Goal: Transaction & Acquisition: Book appointment/travel/reservation

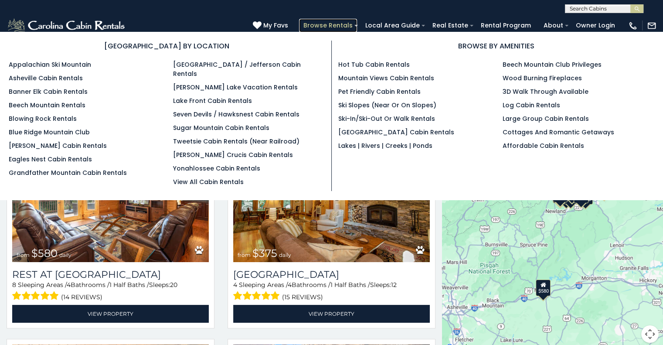
click at [347, 25] on link "Browse Rentals" at bounding box center [328, 26] width 58 height 14
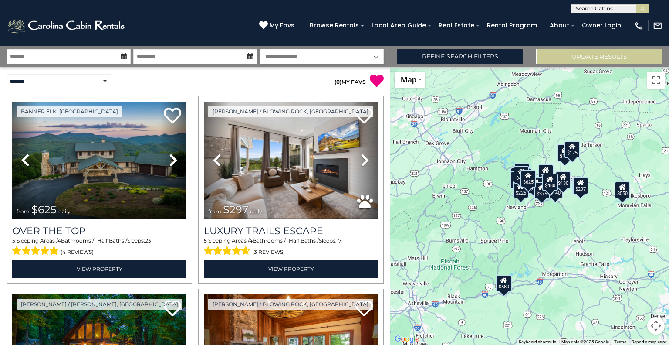
click at [123, 57] on icon at bounding box center [124, 56] width 6 height 6
click at [75, 58] on input "text" at bounding box center [69, 56] width 124 height 15
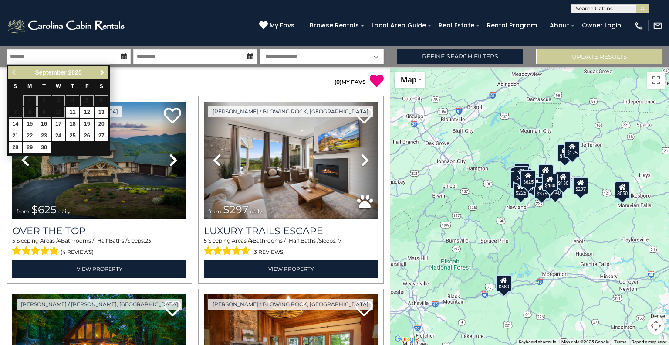
click at [100, 72] on span "Next" at bounding box center [102, 72] width 7 height 7
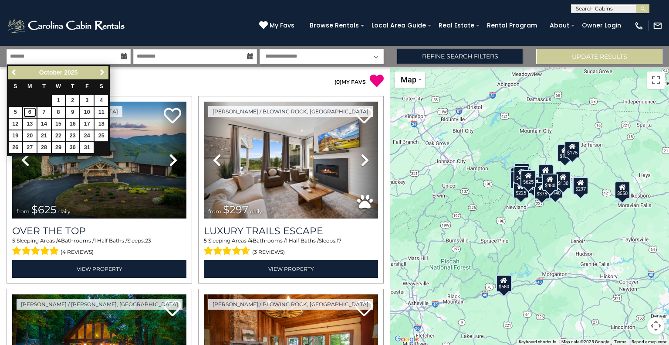
click at [31, 110] on link "6" at bounding box center [30, 112] width 14 height 11
type input "*******"
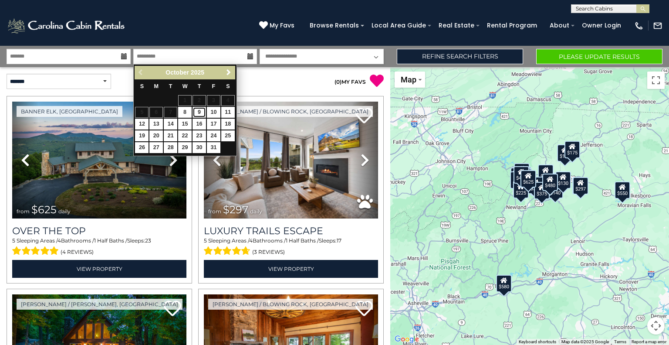
click at [200, 110] on link "9" at bounding box center [200, 112] width 14 height 11
type input "*******"
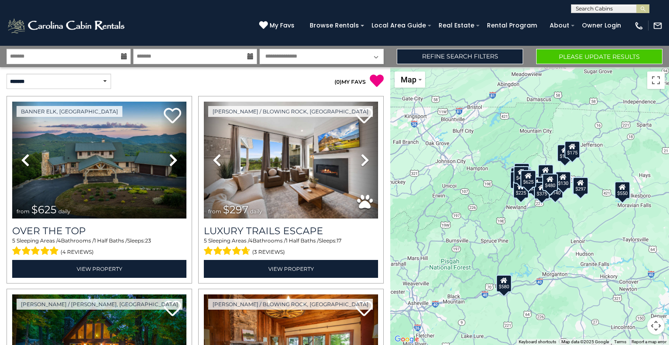
click at [375, 57] on select "**********" at bounding box center [322, 56] width 124 height 15
select select "*"
click at [260, 49] on select "**********" at bounding box center [322, 56] width 124 height 15
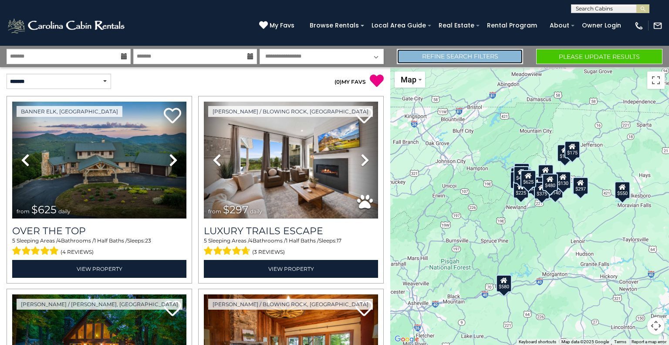
click at [512, 59] on link "Refine Search Filters" at bounding box center [460, 56] width 126 height 15
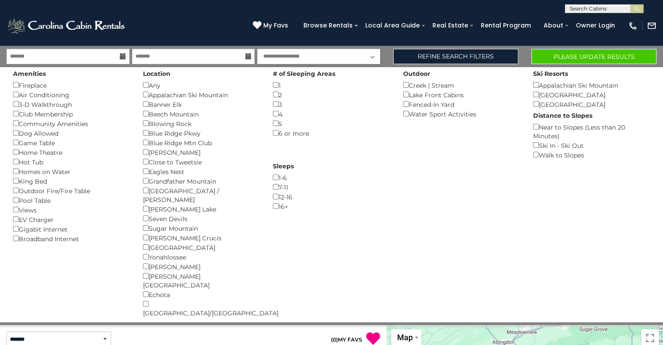
click at [275, 81] on div "1 ()" at bounding box center [331, 85] width 117 height 10
click at [593, 54] on button "Please Update Results" at bounding box center [593, 56] width 125 height 15
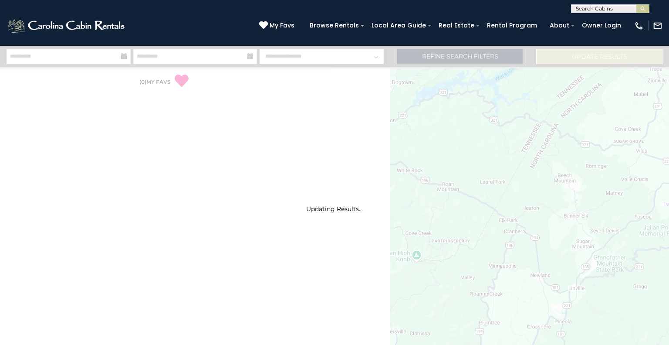
select select "*"
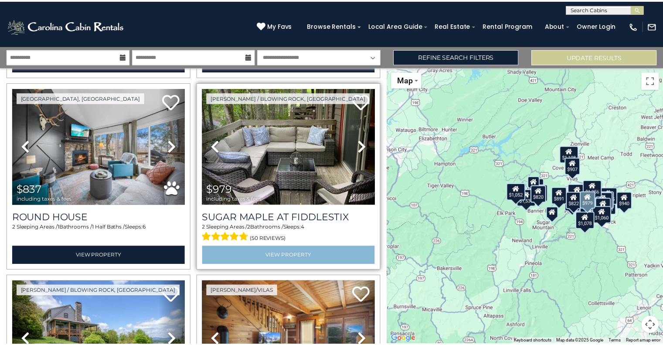
scroll to position [174, 0]
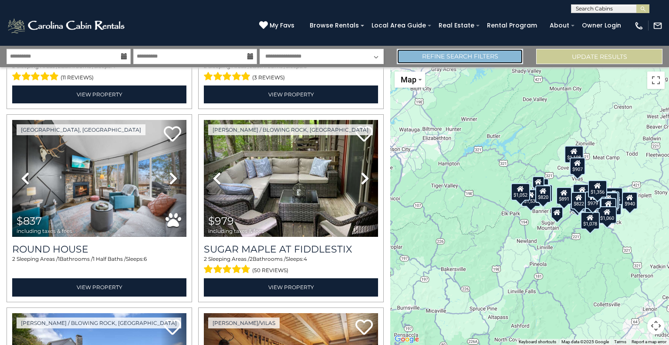
click at [462, 58] on link "Refine Search Filters" at bounding box center [460, 56] width 126 height 15
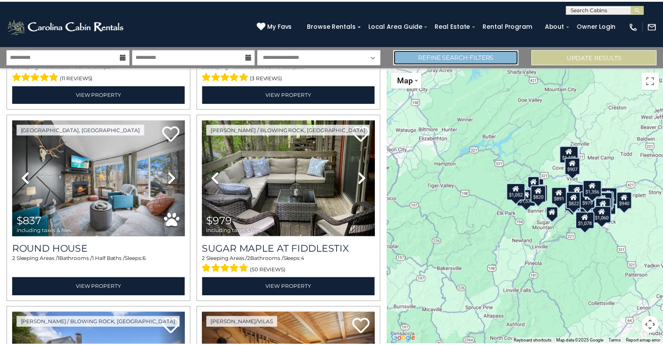
scroll to position [173, 0]
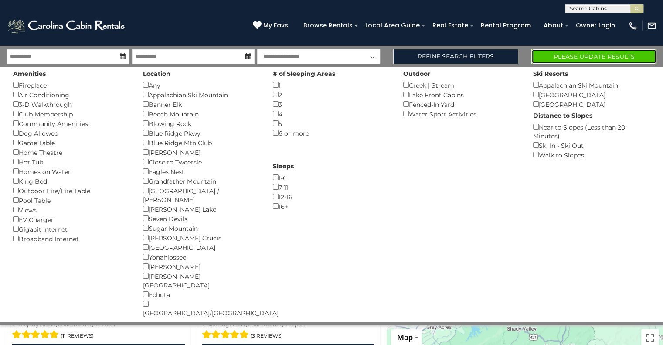
click at [565, 61] on button "Please Update Results" at bounding box center [593, 56] width 125 height 15
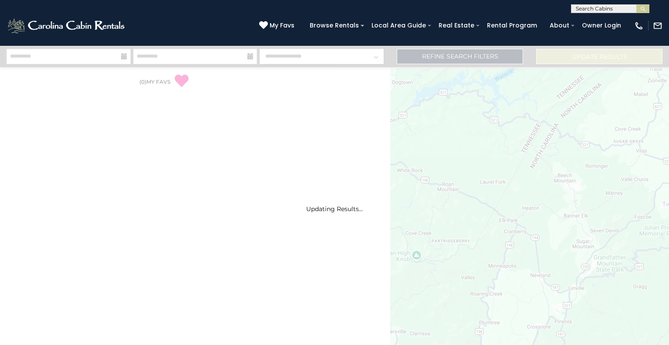
select select "*"
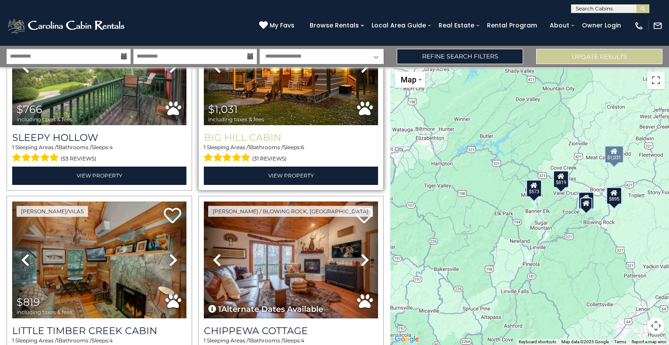
scroll to position [305, 0]
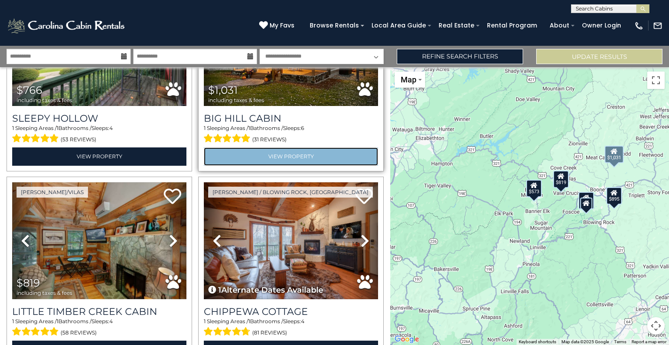
click at [299, 153] on link "View Property" at bounding box center [291, 156] width 174 height 18
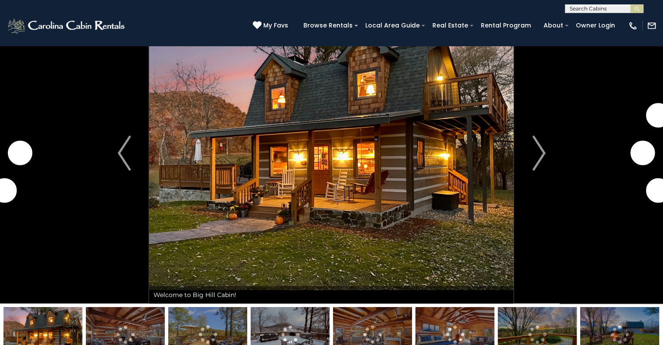
scroll to position [44, 0]
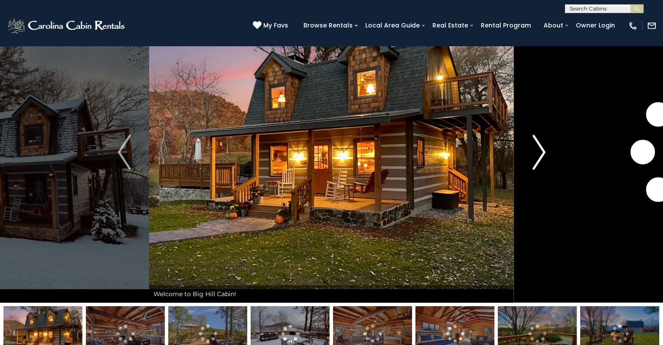
click at [545, 155] on button "Next" at bounding box center [539, 152] width 50 height 301
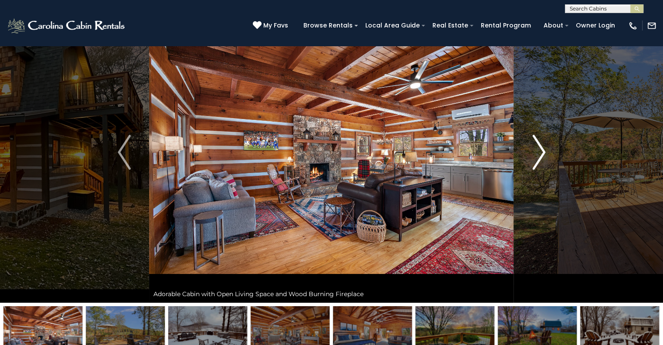
click at [544, 156] on img "Next" at bounding box center [538, 152] width 13 height 35
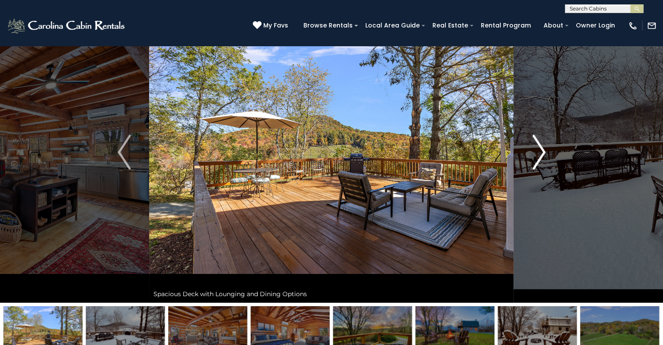
click at [544, 156] on img "Next" at bounding box center [538, 152] width 13 height 35
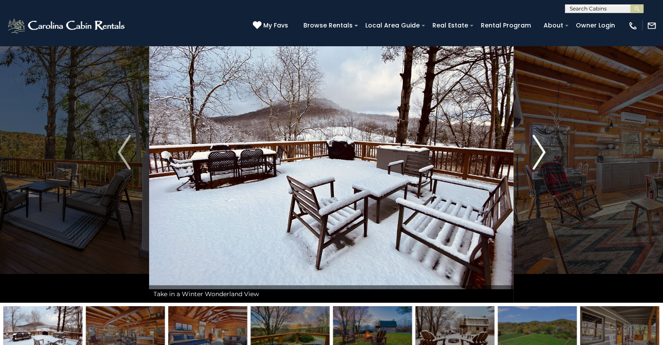
click at [544, 156] on img "Next" at bounding box center [538, 152] width 13 height 35
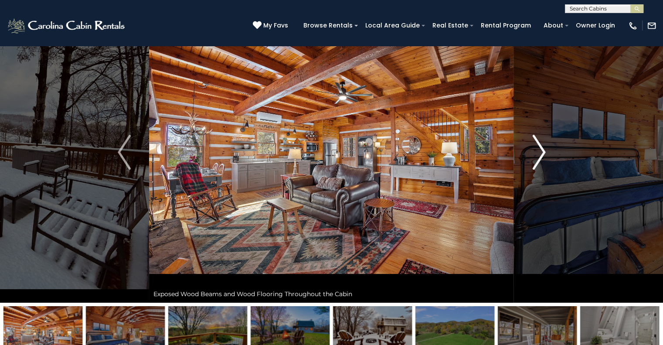
click at [544, 156] on img "Next" at bounding box center [538, 152] width 13 height 35
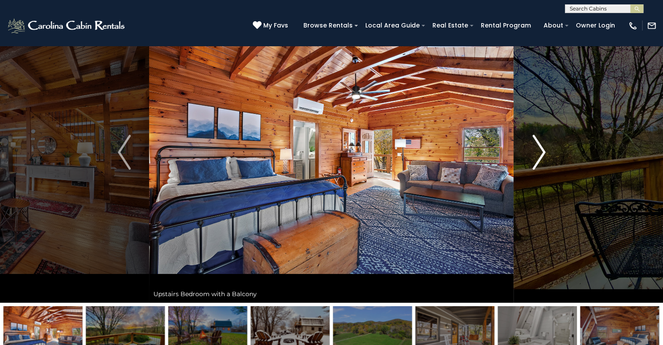
click at [544, 156] on img "Next" at bounding box center [538, 152] width 13 height 35
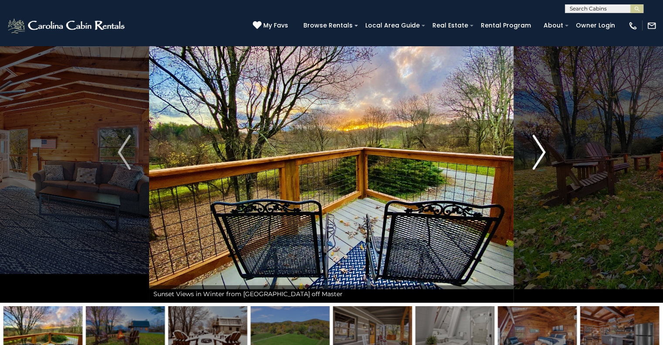
click at [544, 156] on img "Next" at bounding box center [538, 152] width 13 height 35
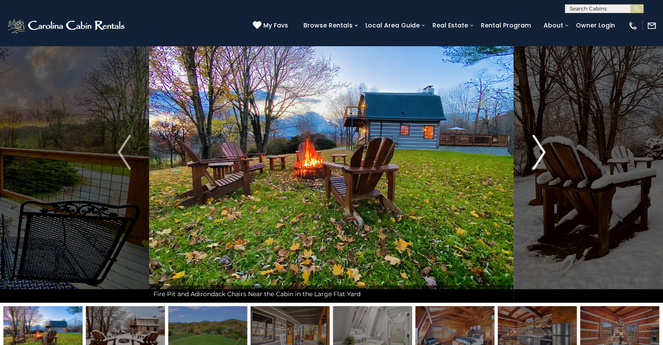
click at [544, 156] on img "Next" at bounding box center [538, 152] width 13 height 35
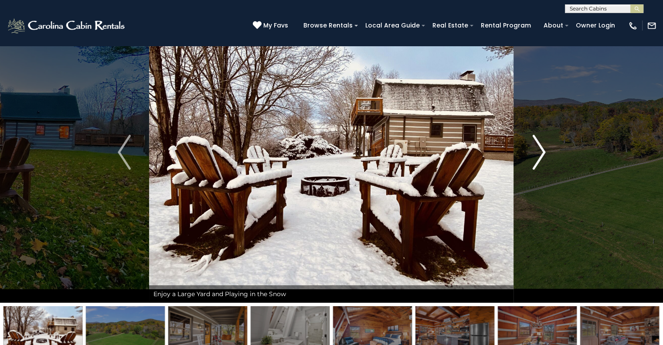
click at [544, 156] on img "Next" at bounding box center [538, 152] width 13 height 35
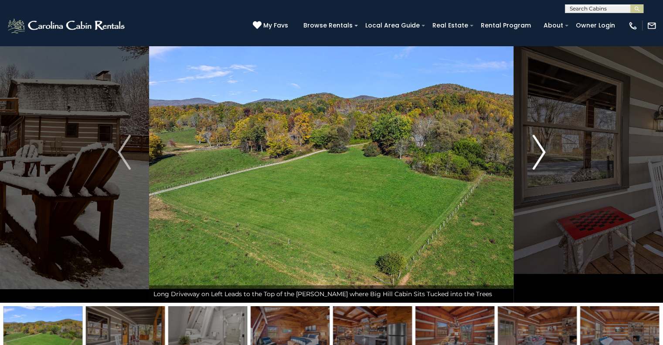
click at [544, 156] on img "Next" at bounding box center [538, 152] width 13 height 35
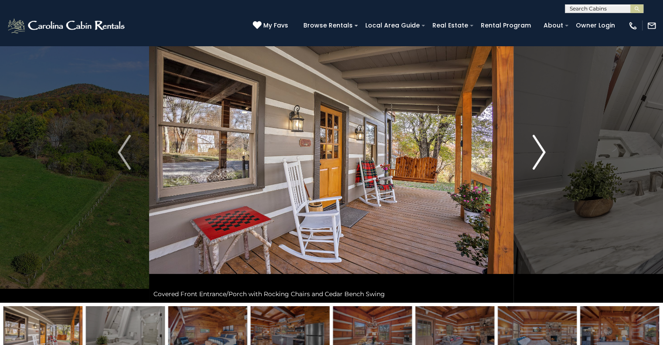
click at [544, 156] on img "Next" at bounding box center [538, 152] width 13 height 35
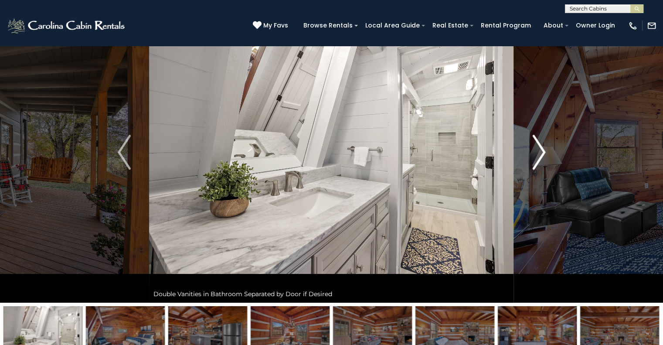
click at [544, 156] on img "Next" at bounding box center [538, 152] width 13 height 35
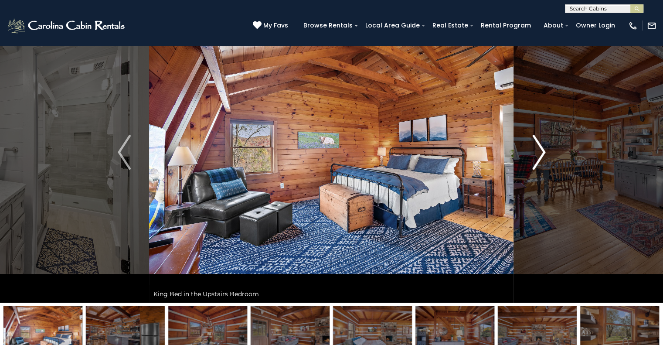
click at [544, 156] on img "Next" at bounding box center [538, 152] width 13 height 35
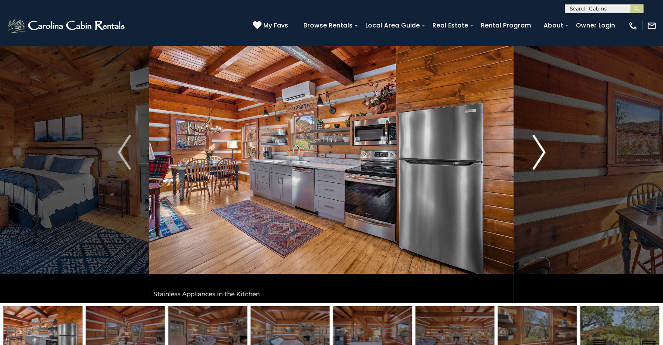
click at [544, 156] on img "Next" at bounding box center [538, 152] width 13 height 35
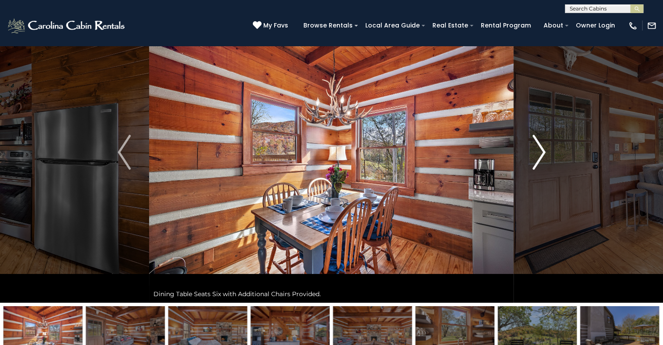
click at [544, 156] on img "Next" at bounding box center [538, 152] width 13 height 35
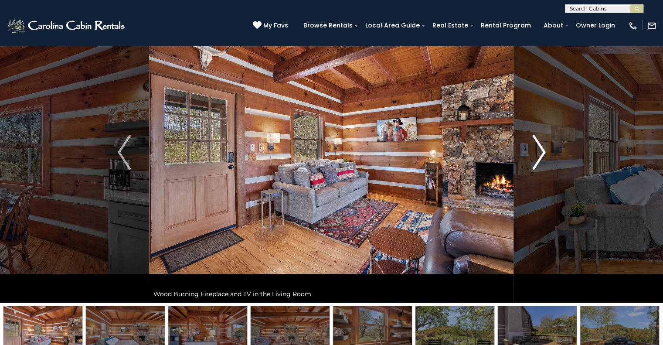
click at [544, 156] on img "Next" at bounding box center [538, 152] width 13 height 35
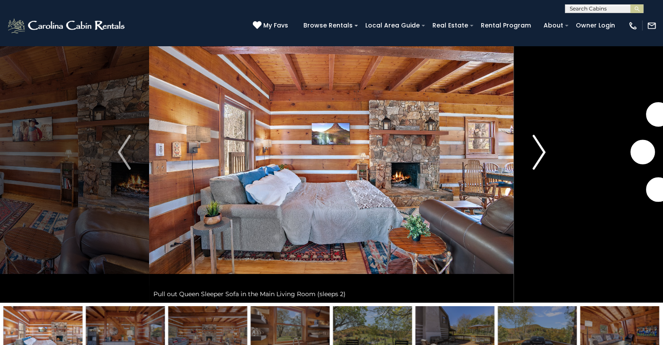
click at [544, 156] on img "Next" at bounding box center [538, 152] width 13 height 35
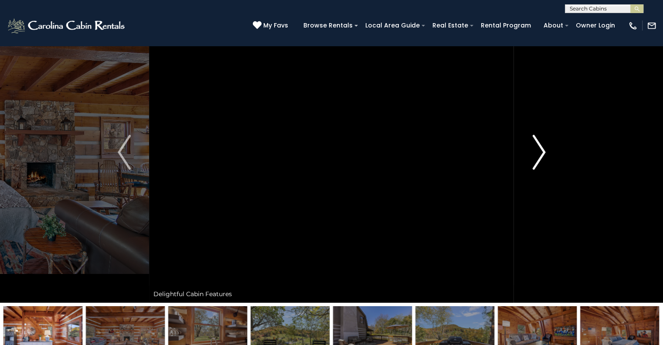
click at [544, 156] on img "Next" at bounding box center [538, 152] width 13 height 35
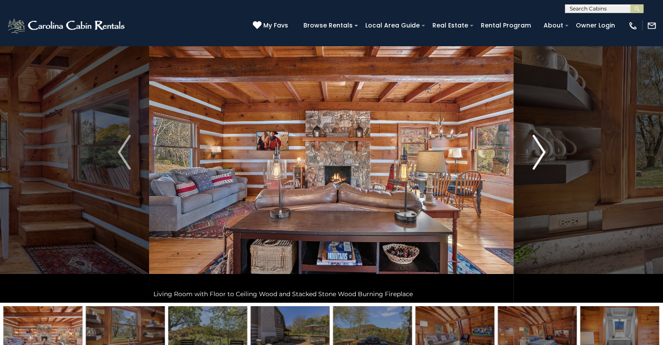
click at [544, 156] on img "Next" at bounding box center [538, 152] width 13 height 35
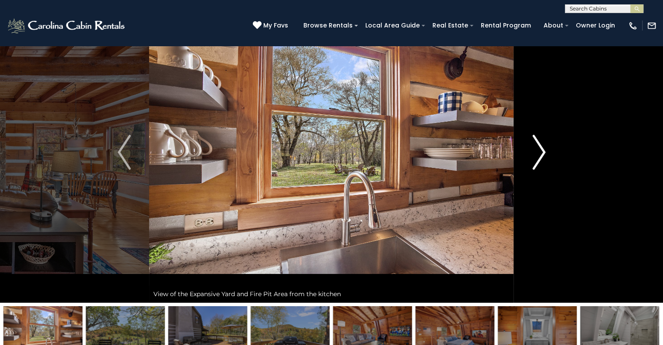
click at [545, 155] on button "Next" at bounding box center [539, 152] width 50 height 301
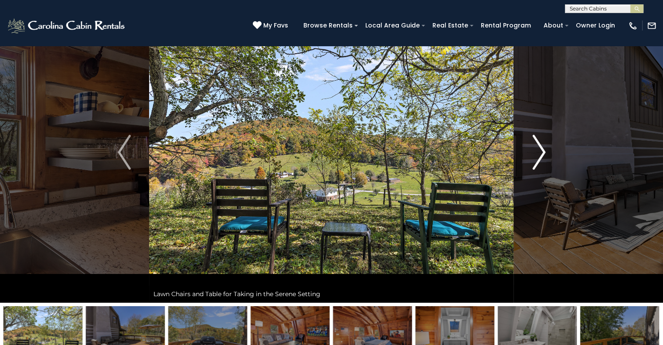
click at [545, 155] on button "Next" at bounding box center [539, 152] width 50 height 301
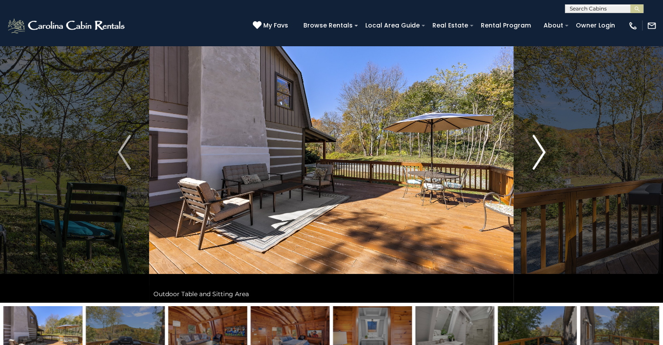
click at [546, 155] on button "Next" at bounding box center [539, 152] width 50 height 301
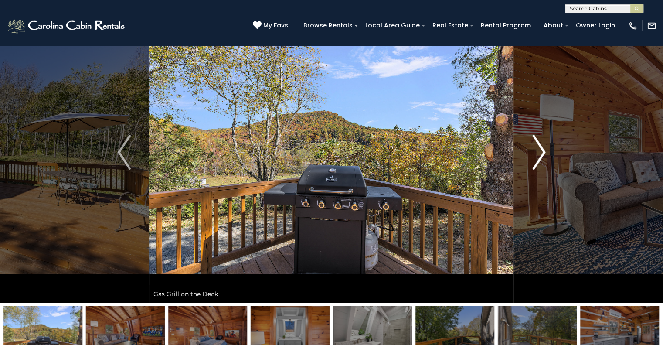
click at [546, 155] on button "Next" at bounding box center [539, 152] width 50 height 301
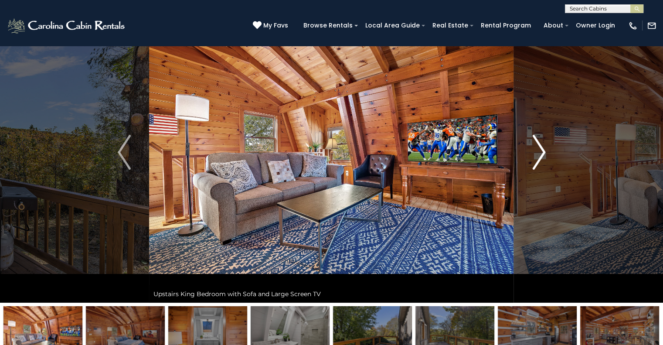
click at [546, 155] on button "Next" at bounding box center [539, 152] width 50 height 301
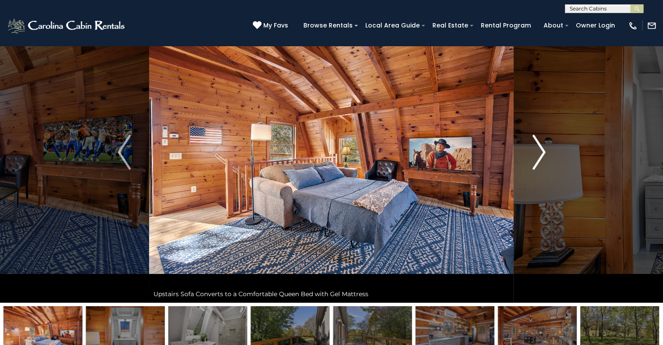
click at [546, 155] on button "Next" at bounding box center [539, 152] width 50 height 301
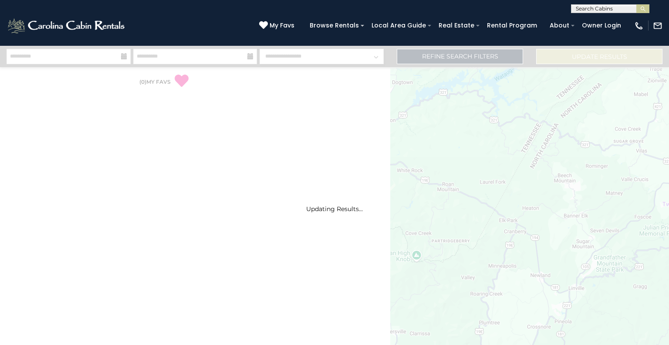
select select "*"
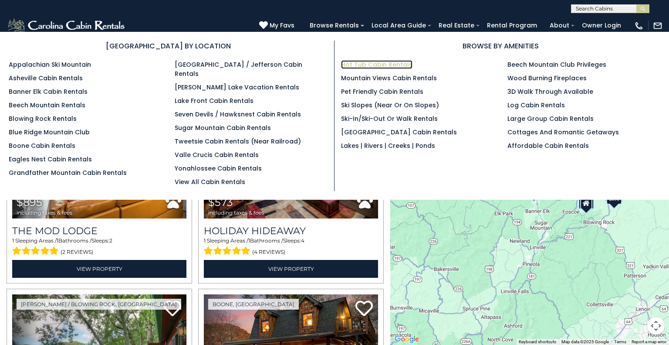
click at [366, 64] on link "Hot Tub Cabin Rentals" at bounding box center [376, 64] width 71 height 9
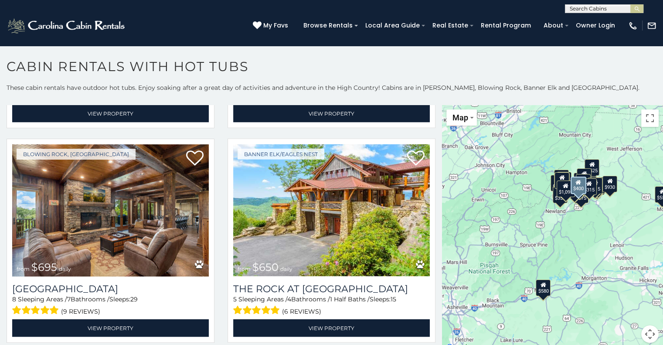
scroll to position [1699, 0]
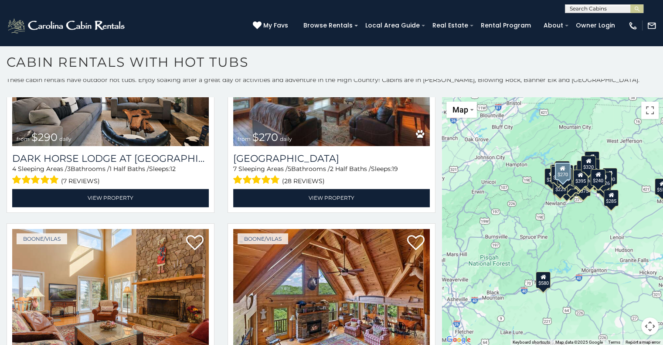
scroll to position [4644, 0]
